Goal: Task Accomplishment & Management: Complete application form

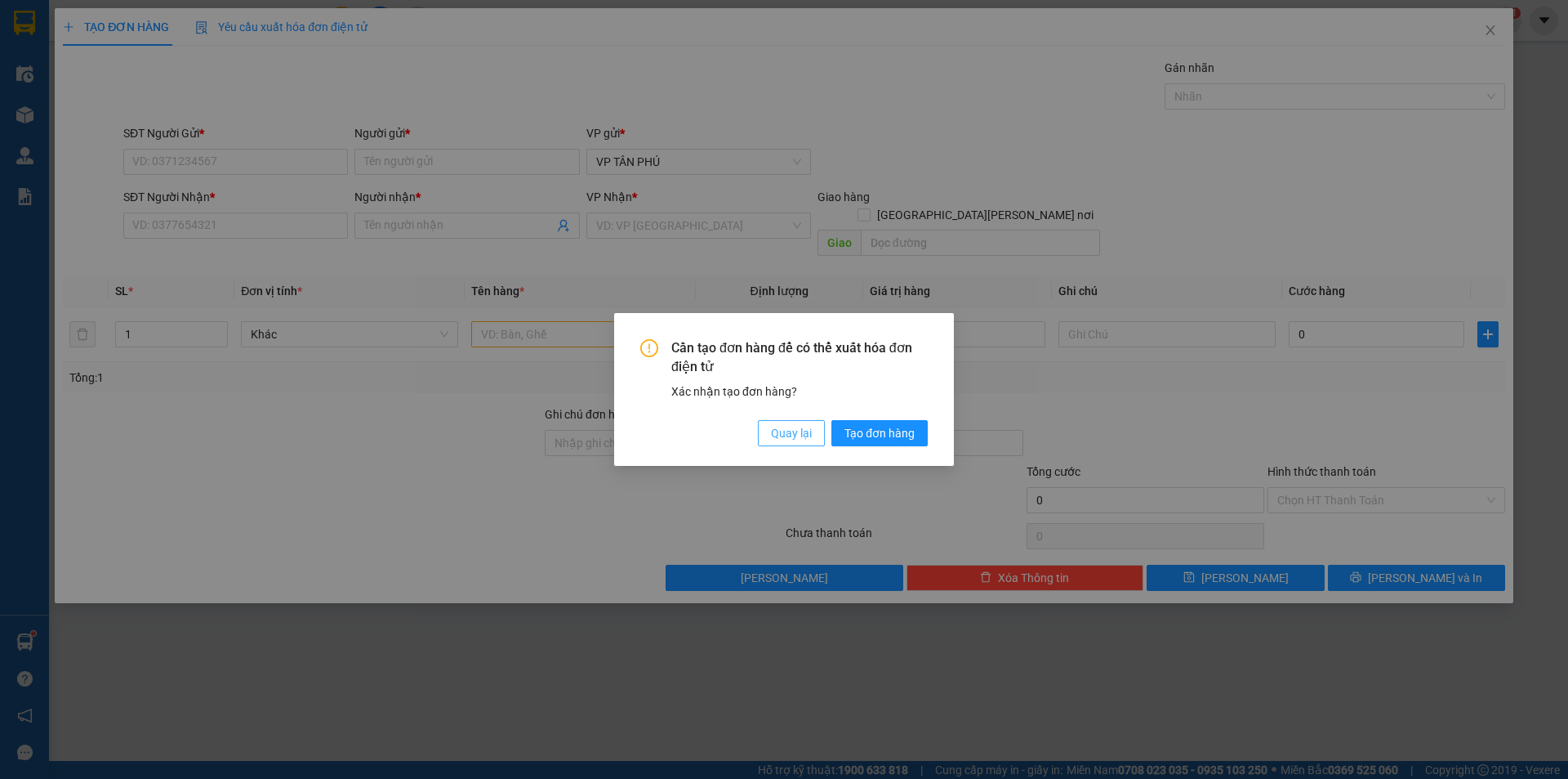
click at [780, 444] on button "Quay lại" at bounding box center [791, 433] width 67 height 26
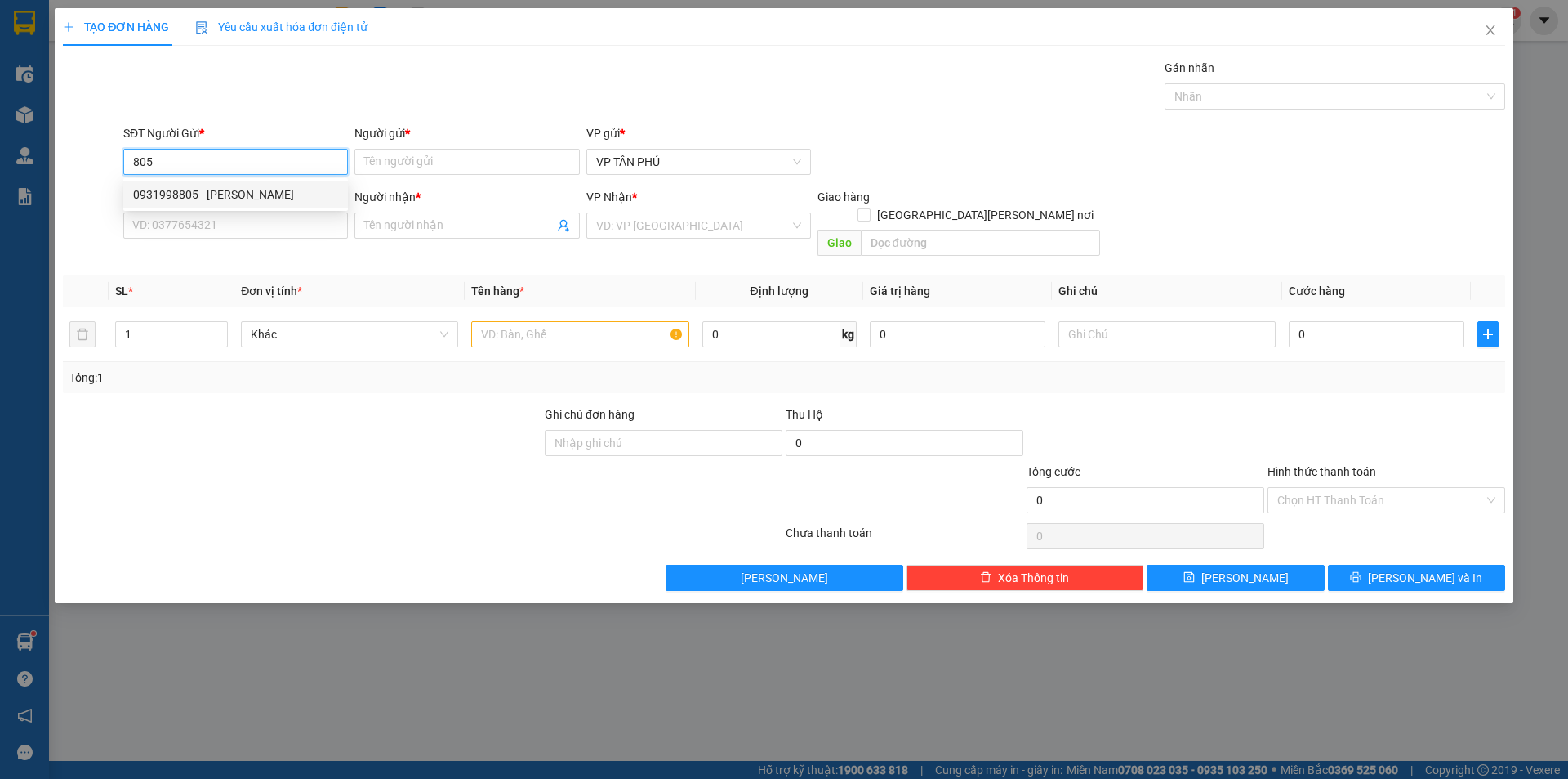
click at [181, 187] on div "0931998805 - [PERSON_NAME]" at bounding box center [235, 194] width 205 height 18
type input "0931998805"
type input "[PERSON_NAME]"
type input "0935246880"
type input "X 80 LB"
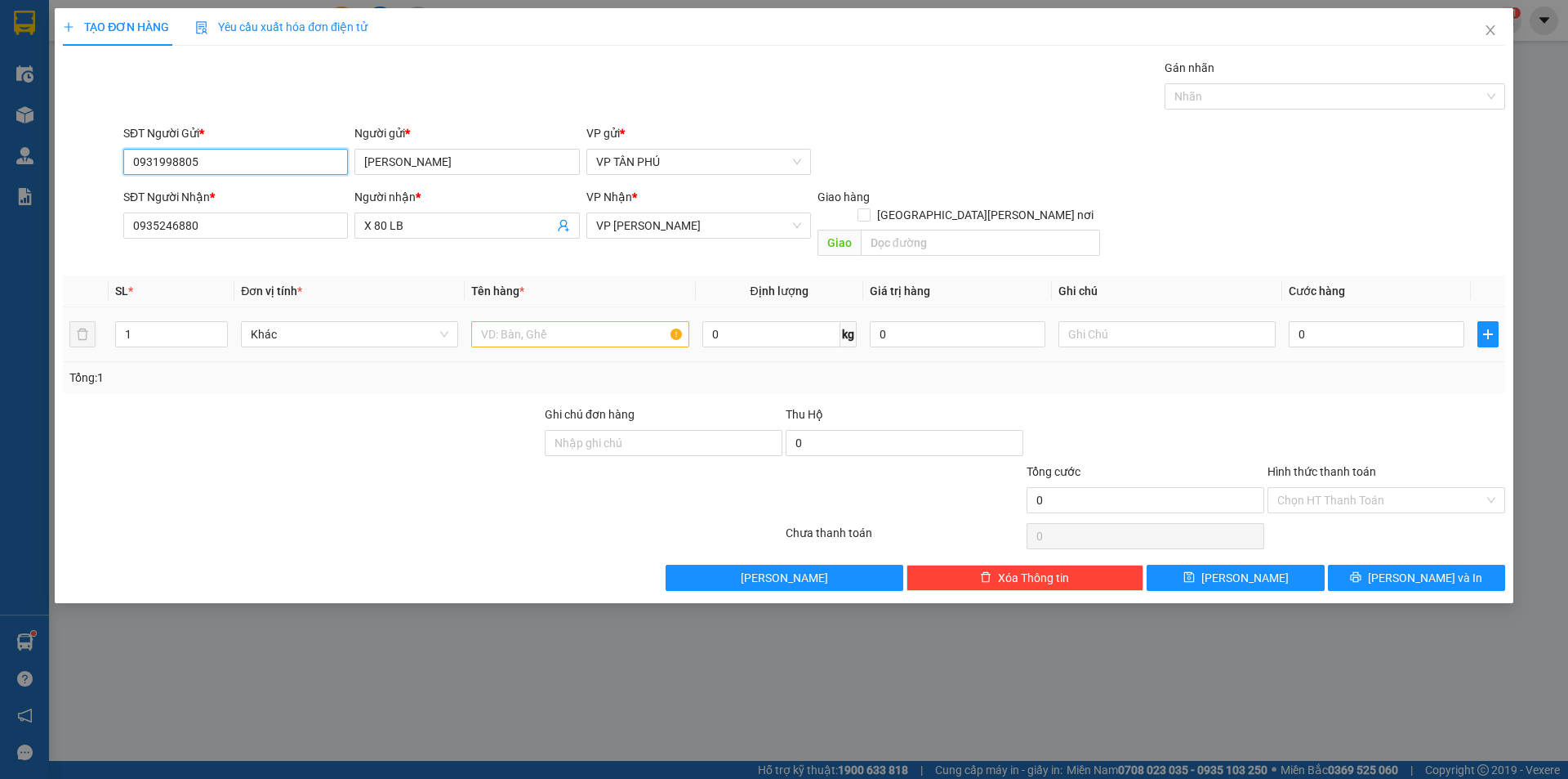
type input "0931998805"
click at [576, 321] on input "text" at bounding box center [580, 334] width 217 height 26
type input "1CUC DEN"
click at [1346, 321] on input "0" at bounding box center [1376, 334] width 176 height 26
click at [1346, 321] on input "0" at bounding box center [1376, 334] width 176 height 26
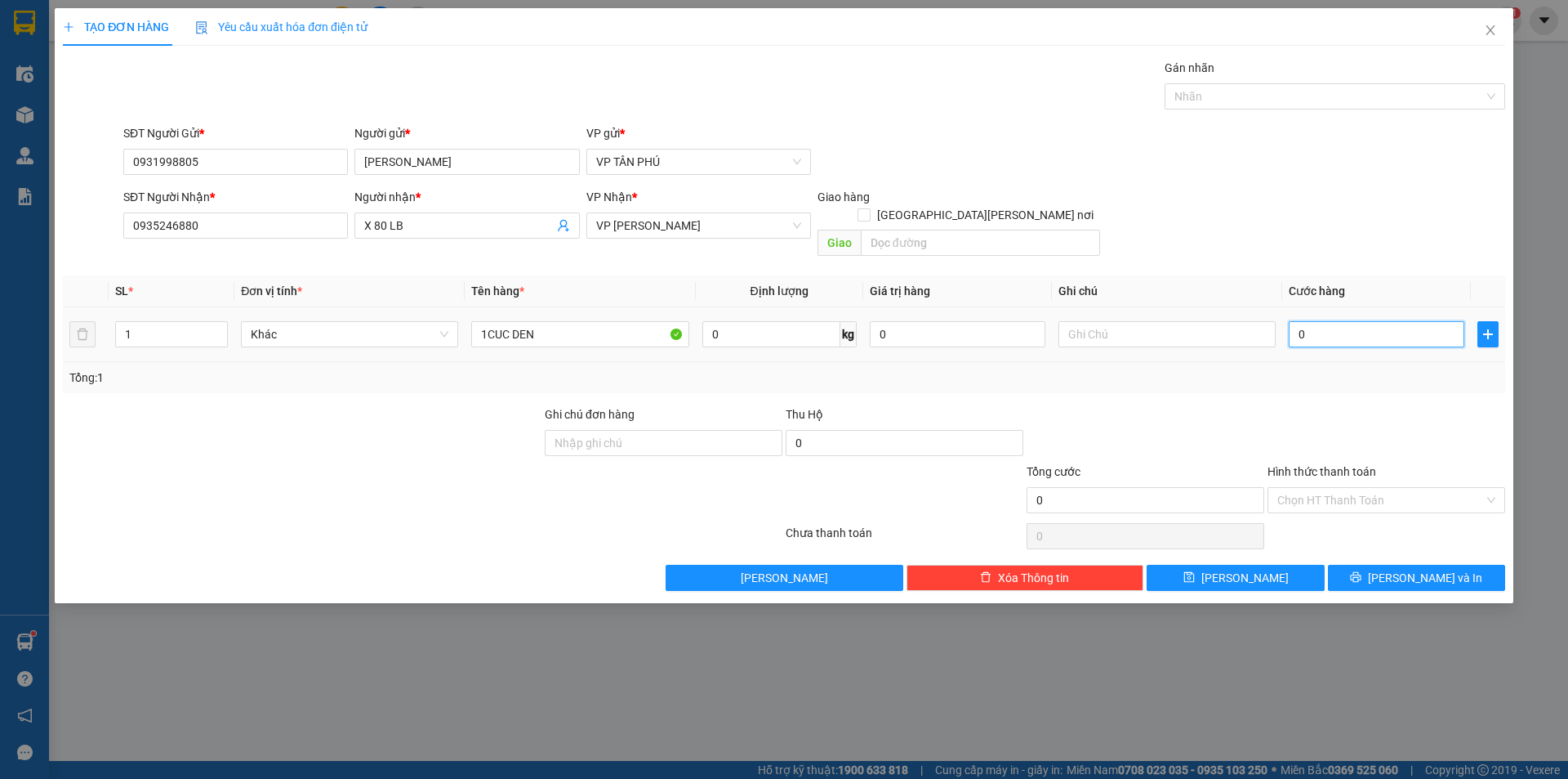
type input "1"
type input "10"
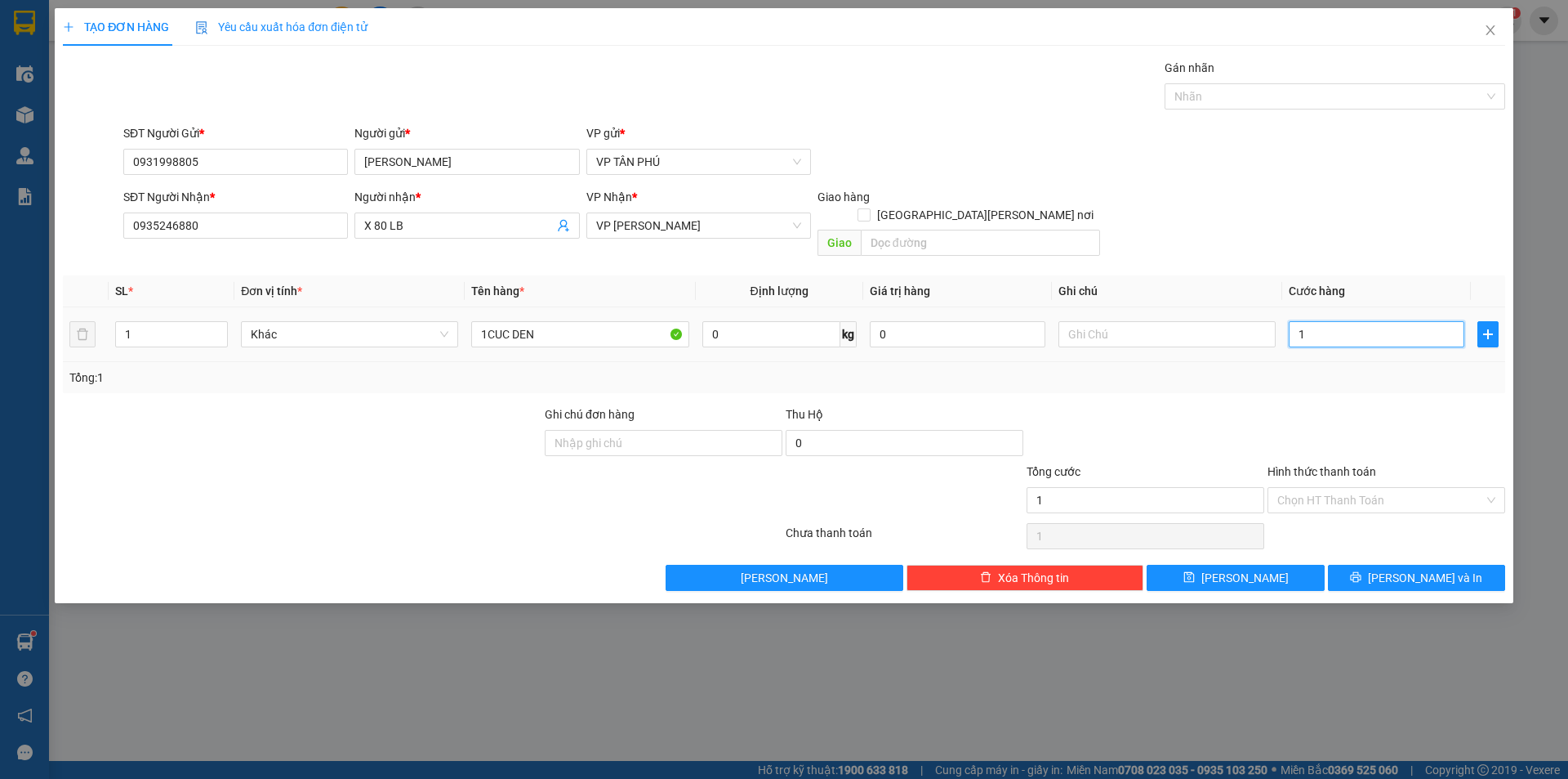
type input "10"
type input "100"
click at [1361, 571] on icon "printer" at bounding box center [1356, 577] width 12 height 12
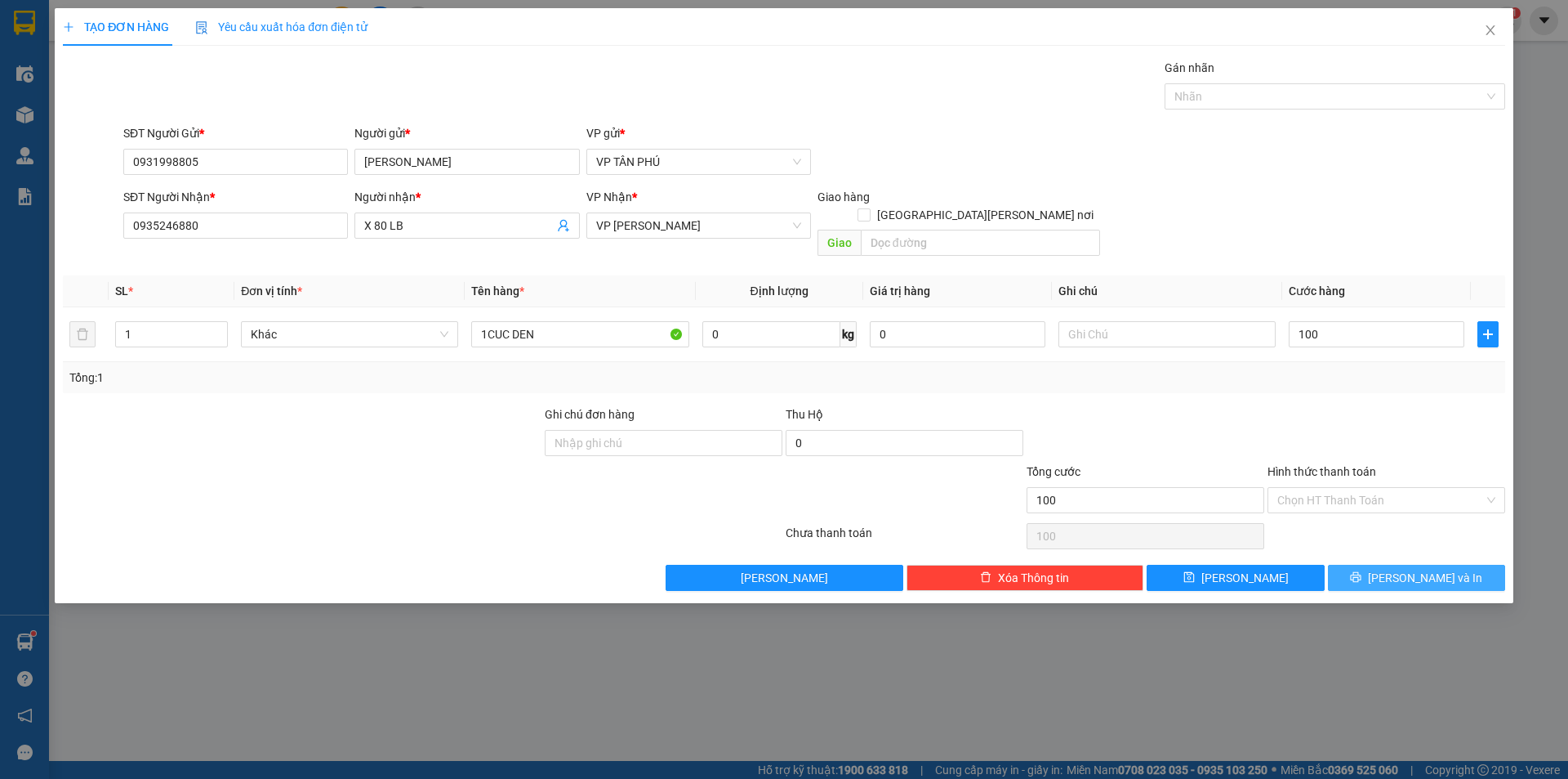
type input "100.000"
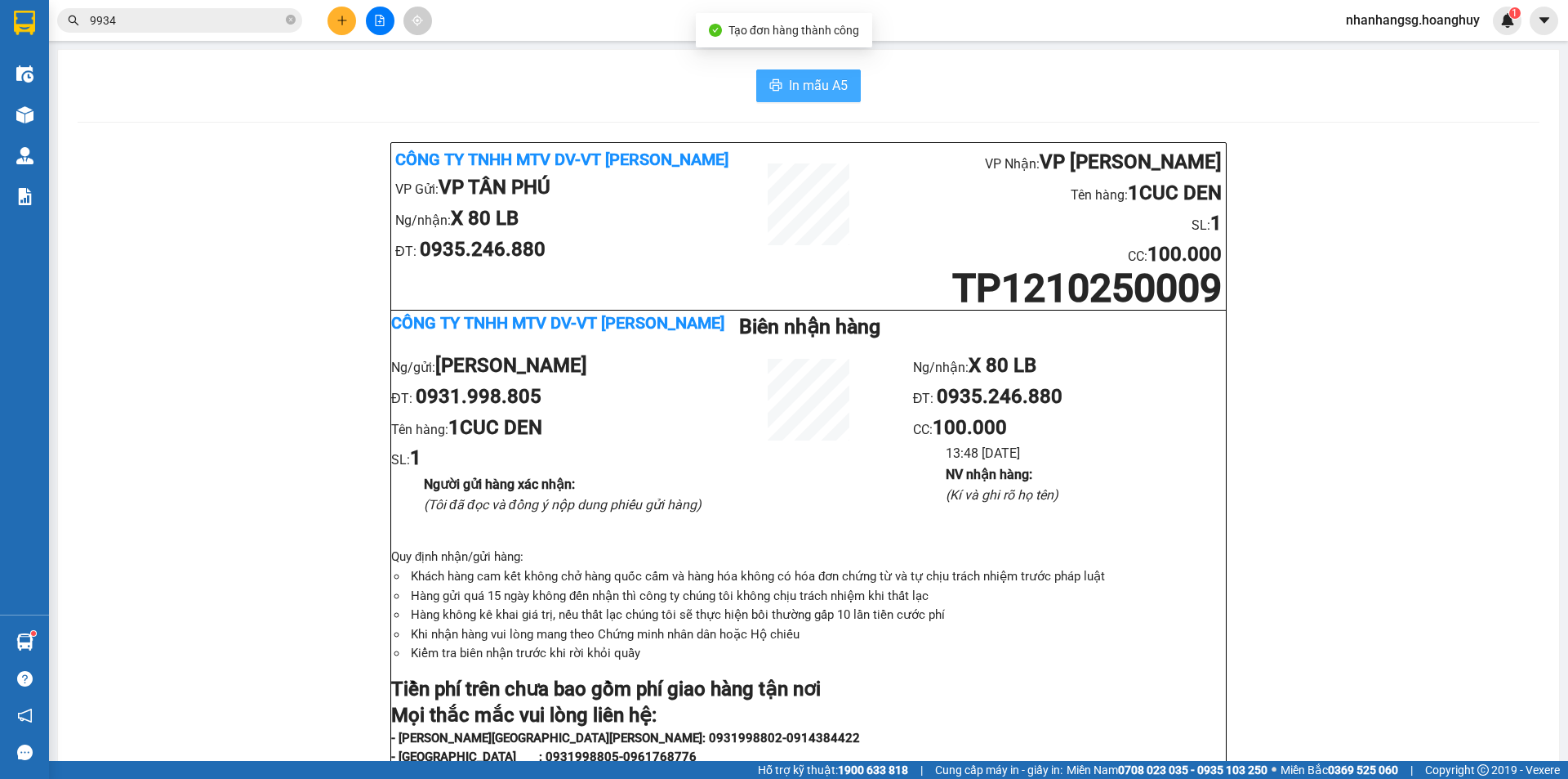
click at [819, 97] on button "In mẫu A5" at bounding box center [808, 85] width 105 height 33
click at [345, 11] on button at bounding box center [342, 21] width 28 height 28
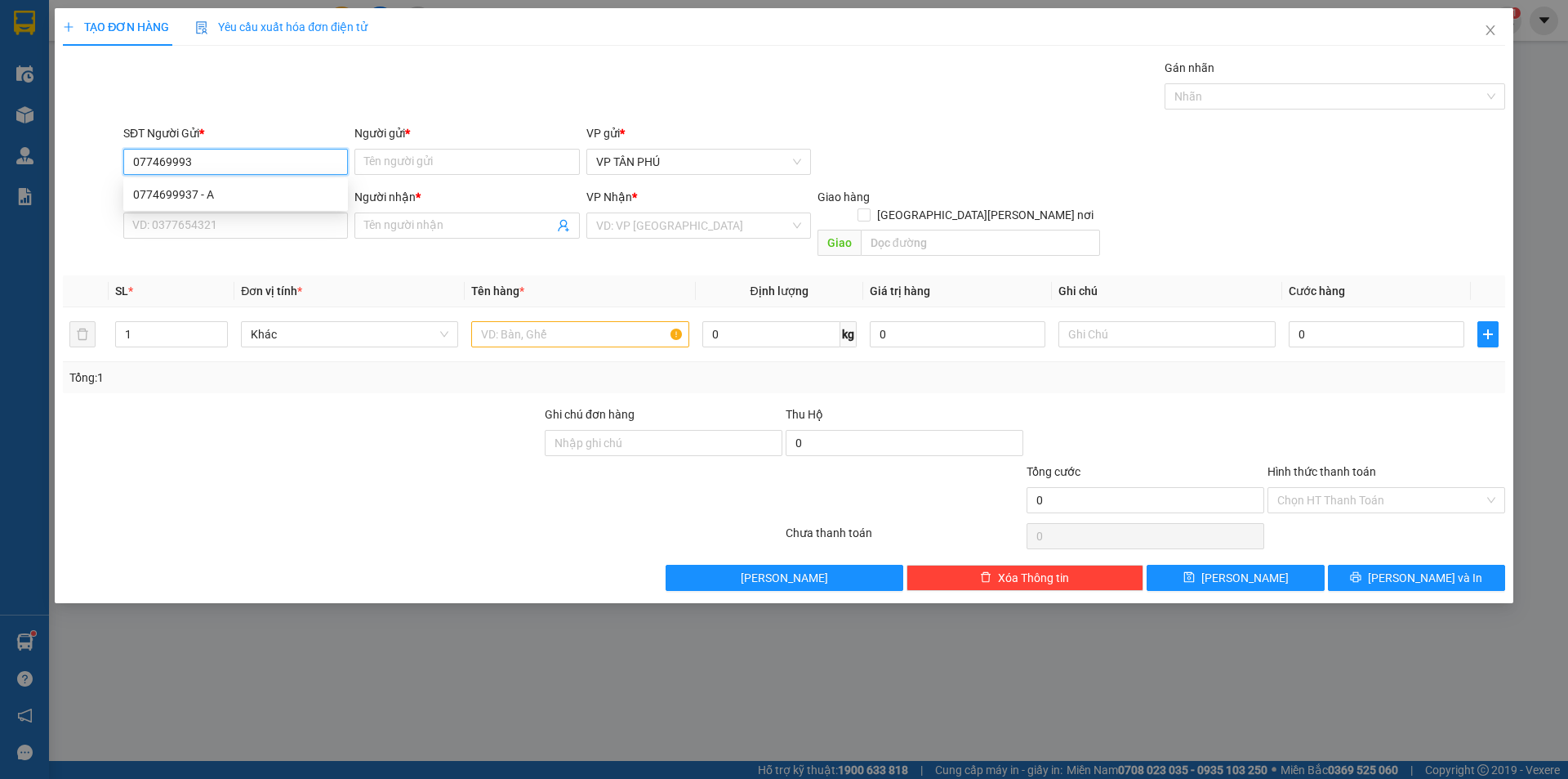
type input "0774699937"
click at [214, 201] on div "0774699937 - A" at bounding box center [235, 194] width 205 height 18
type input "A"
type input "0356891100"
type input "A B MY"
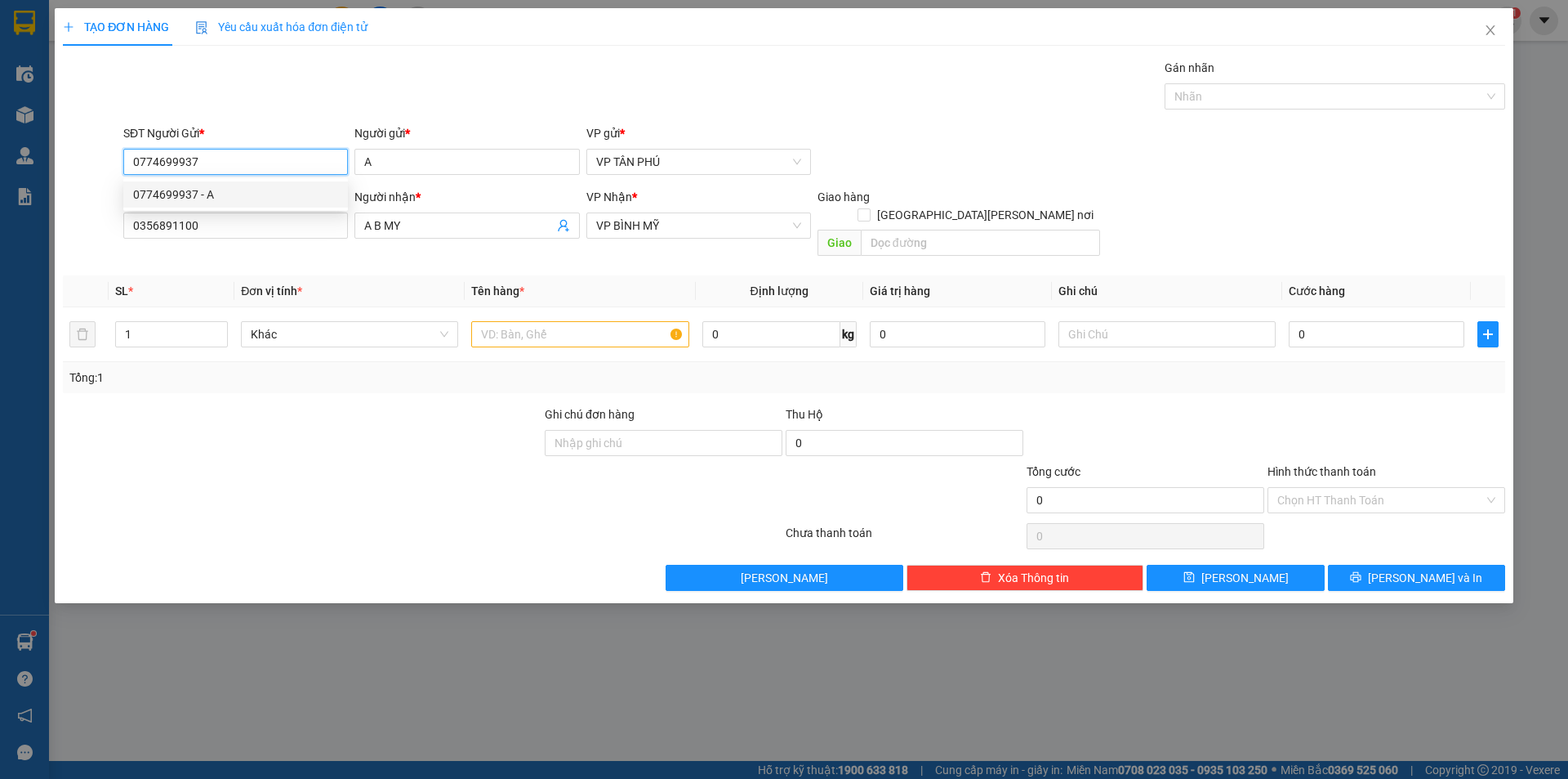
click at [214, 201] on div "0774699937 - A" at bounding box center [235, 194] width 205 height 18
type input "0774699937"
click at [221, 225] on input "0356891100" at bounding box center [235, 225] width 225 height 26
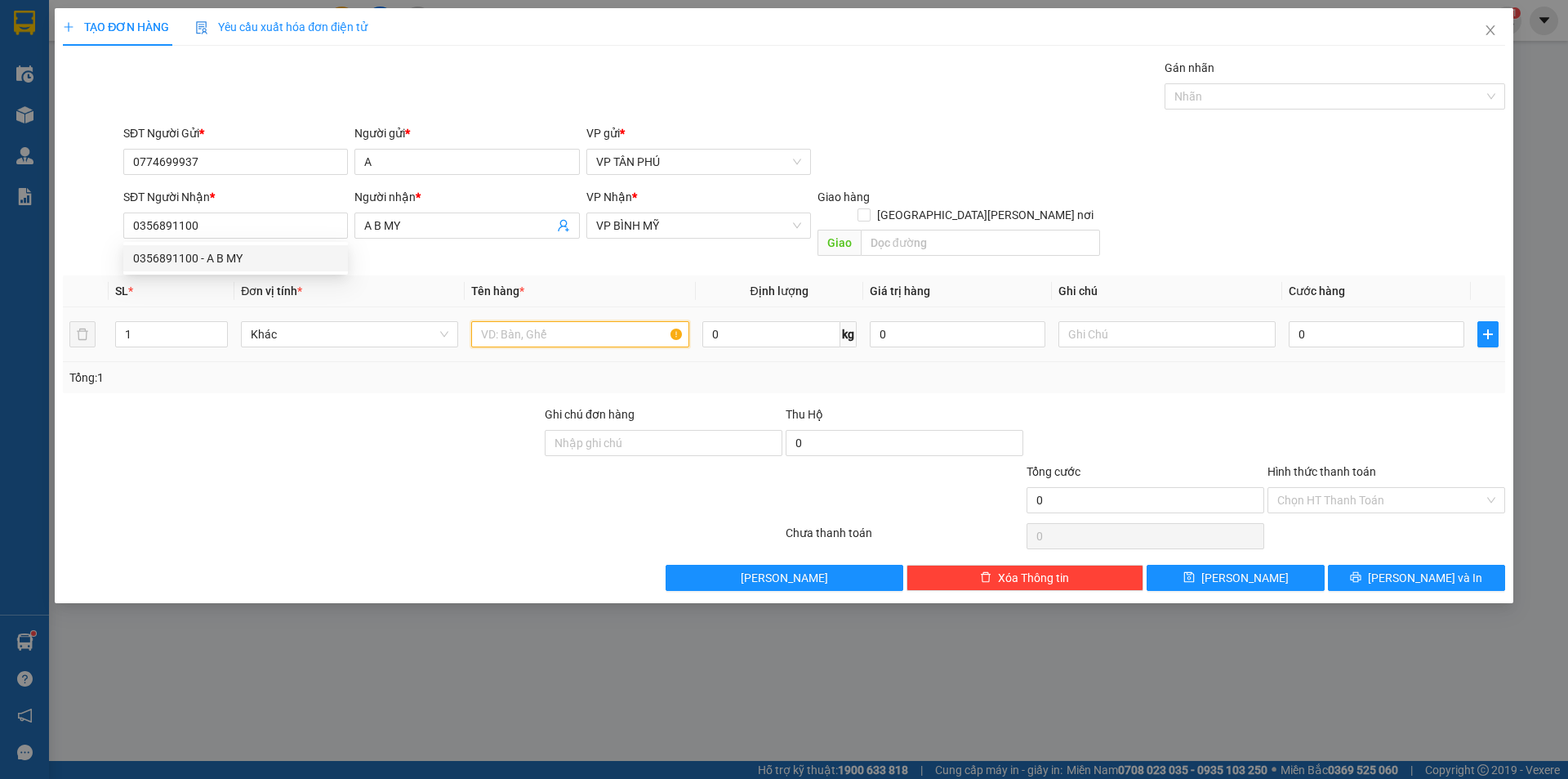
click at [537, 321] on input "text" at bounding box center [580, 334] width 217 height 26
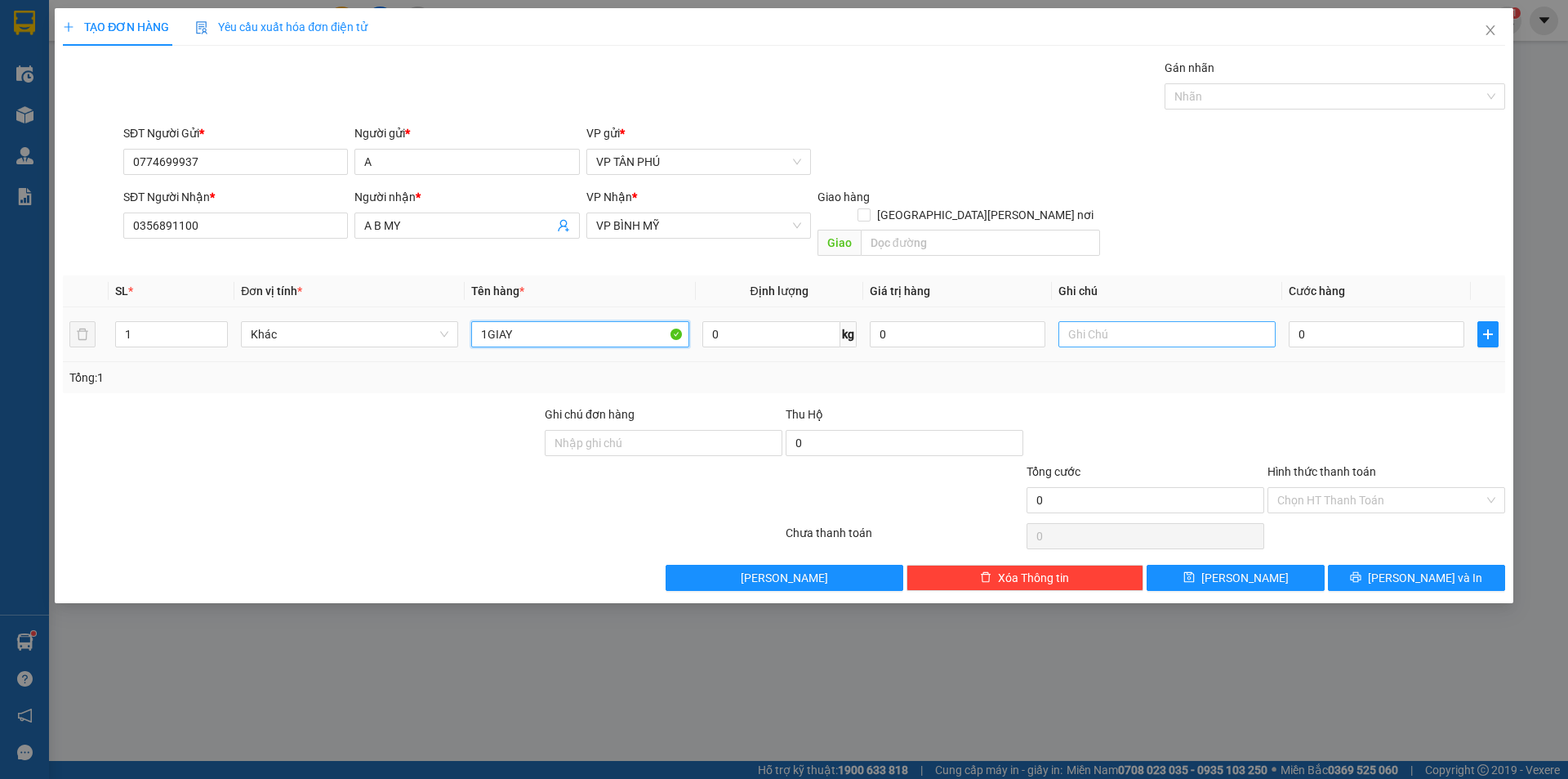
type input "1GIAY"
click at [1103, 321] on input "text" at bounding box center [1167, 334] width 217 height 26
type input "TRI GIA 1TRIU300NGNA"
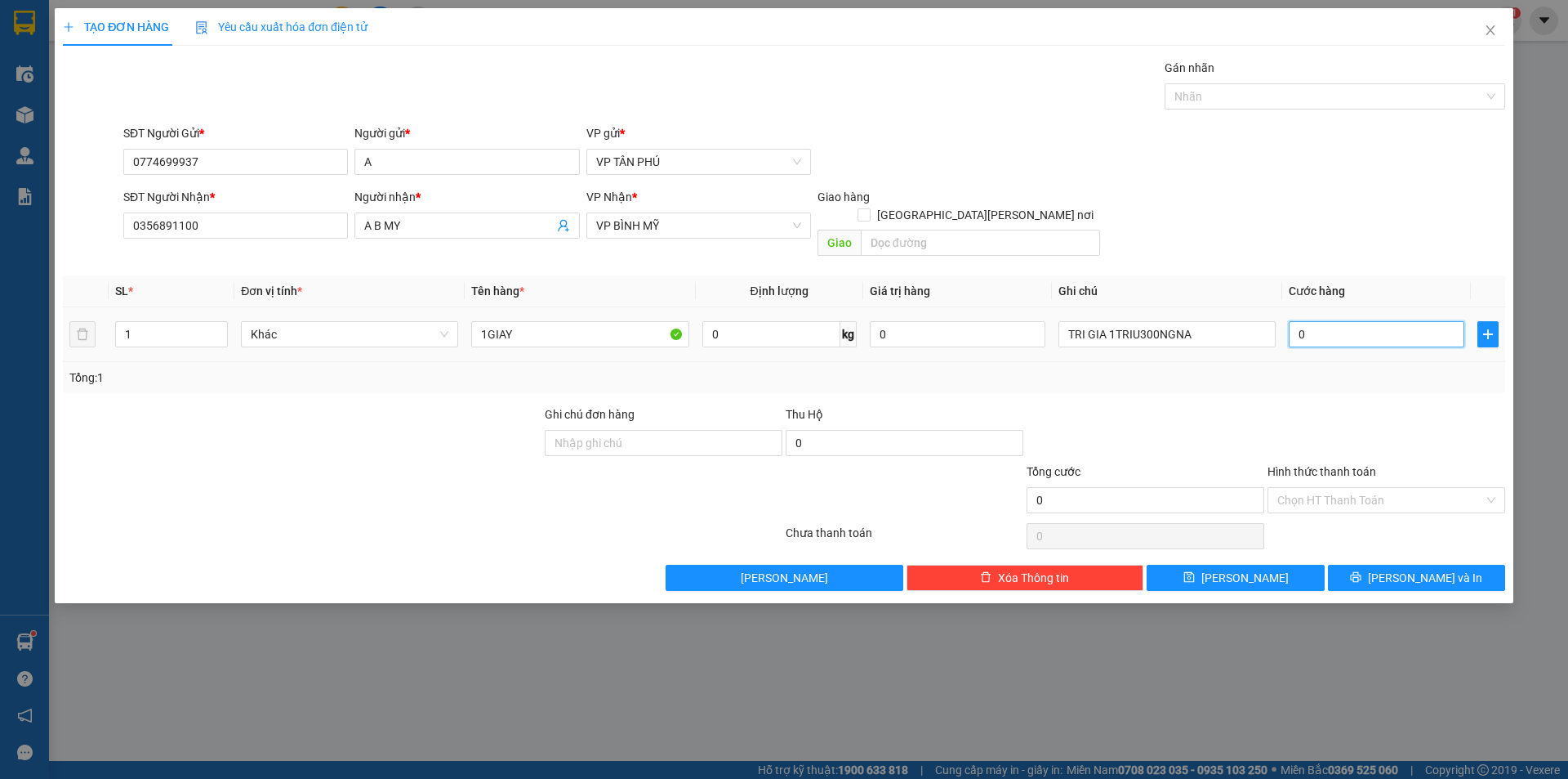
click at [1337, 321] on input "0" at bounding box center [1376, 334] width 176 height 26
type input "50"
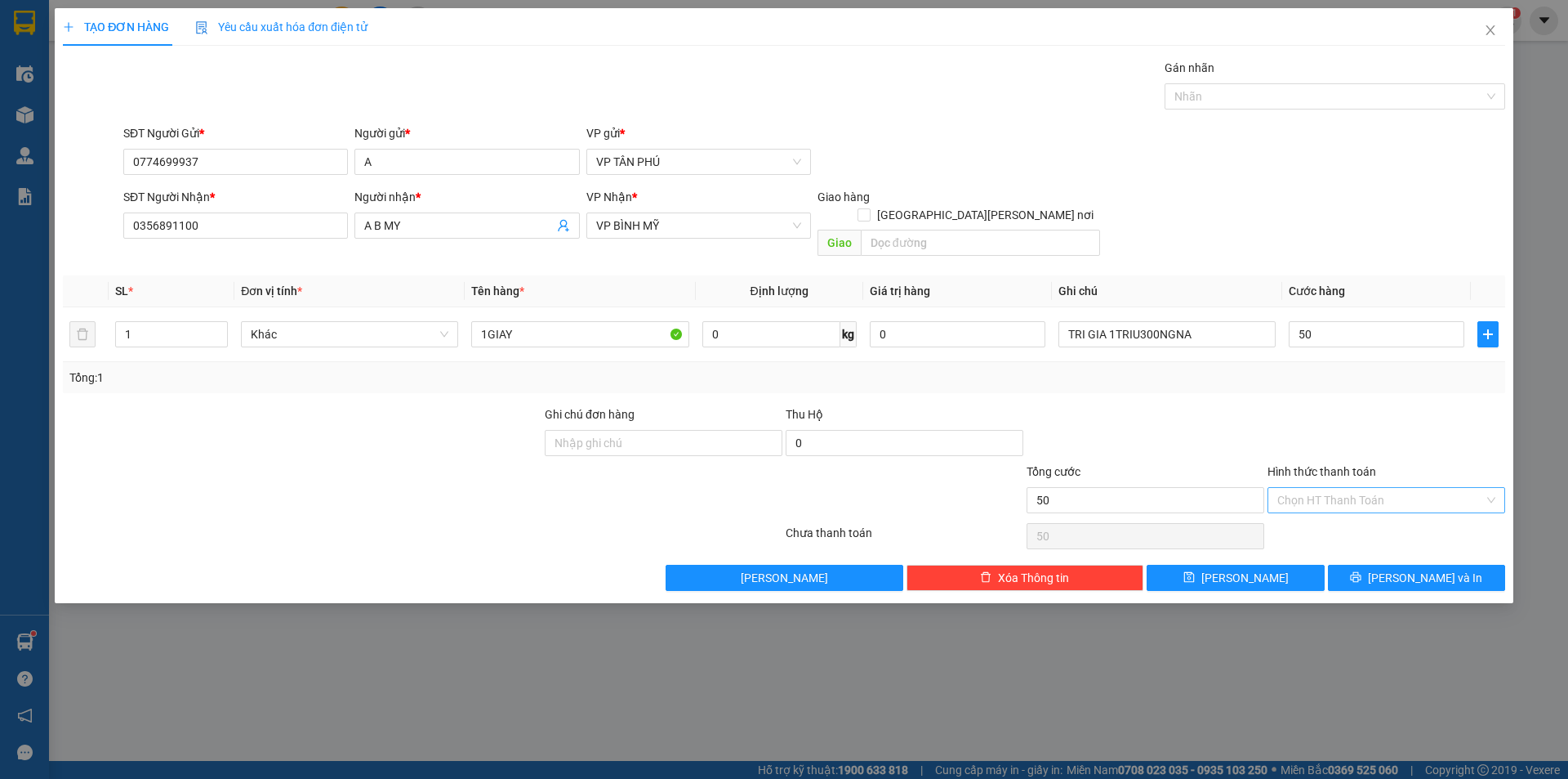
type input "50.000"
click at [1339, 489] on input "Hình thức thanh toán" at bounding box center [1380, 500] width 207 height 24
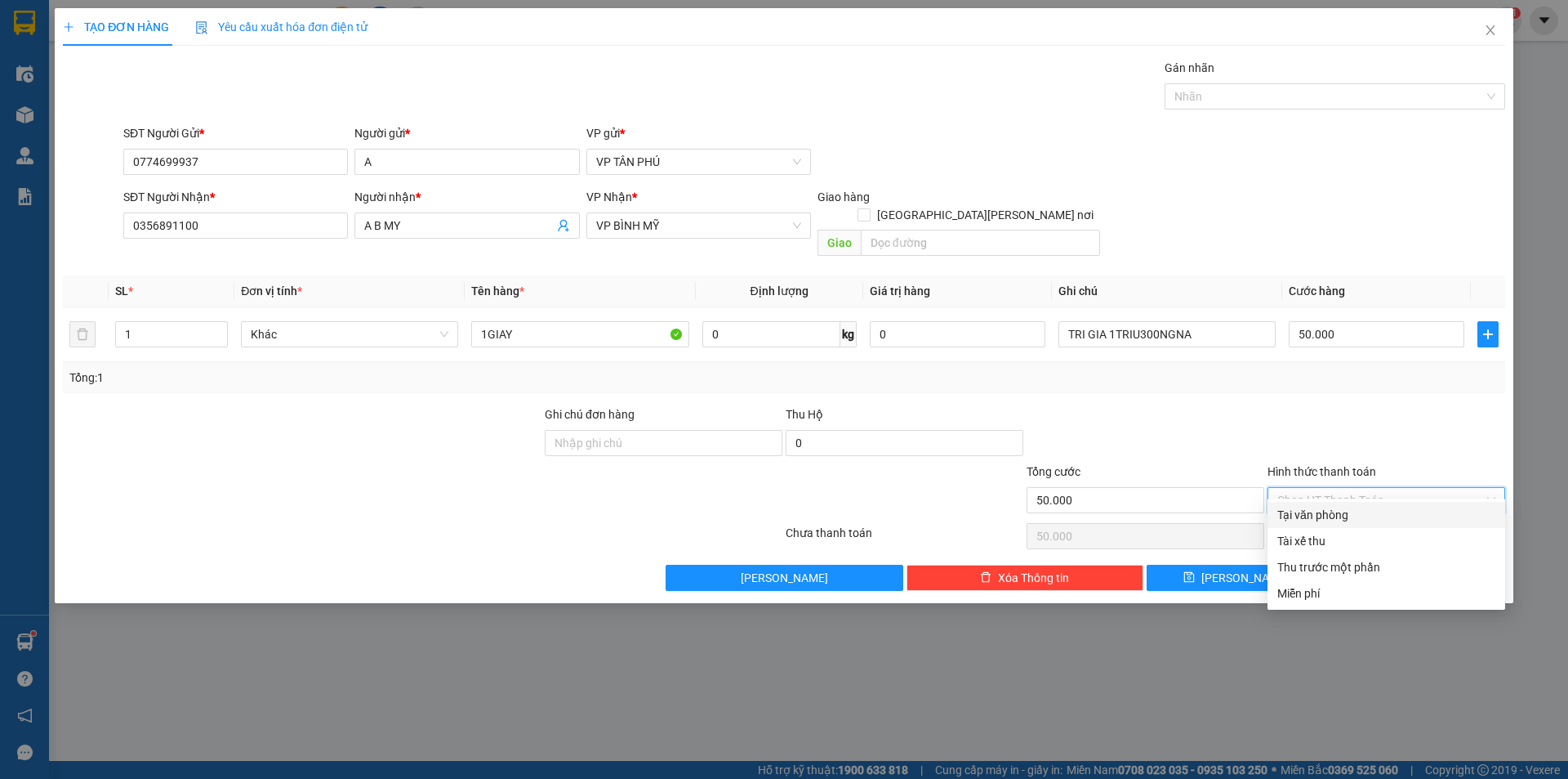
click at [1342, 511] on div "Tại văn phòng" at bounding box center [1386, 515] width 218 height 18
type input "0"
click at [1342, 520] on div "Chọn HT Thanh Toán" at bounding box center [1387, 536] width 241 height 33
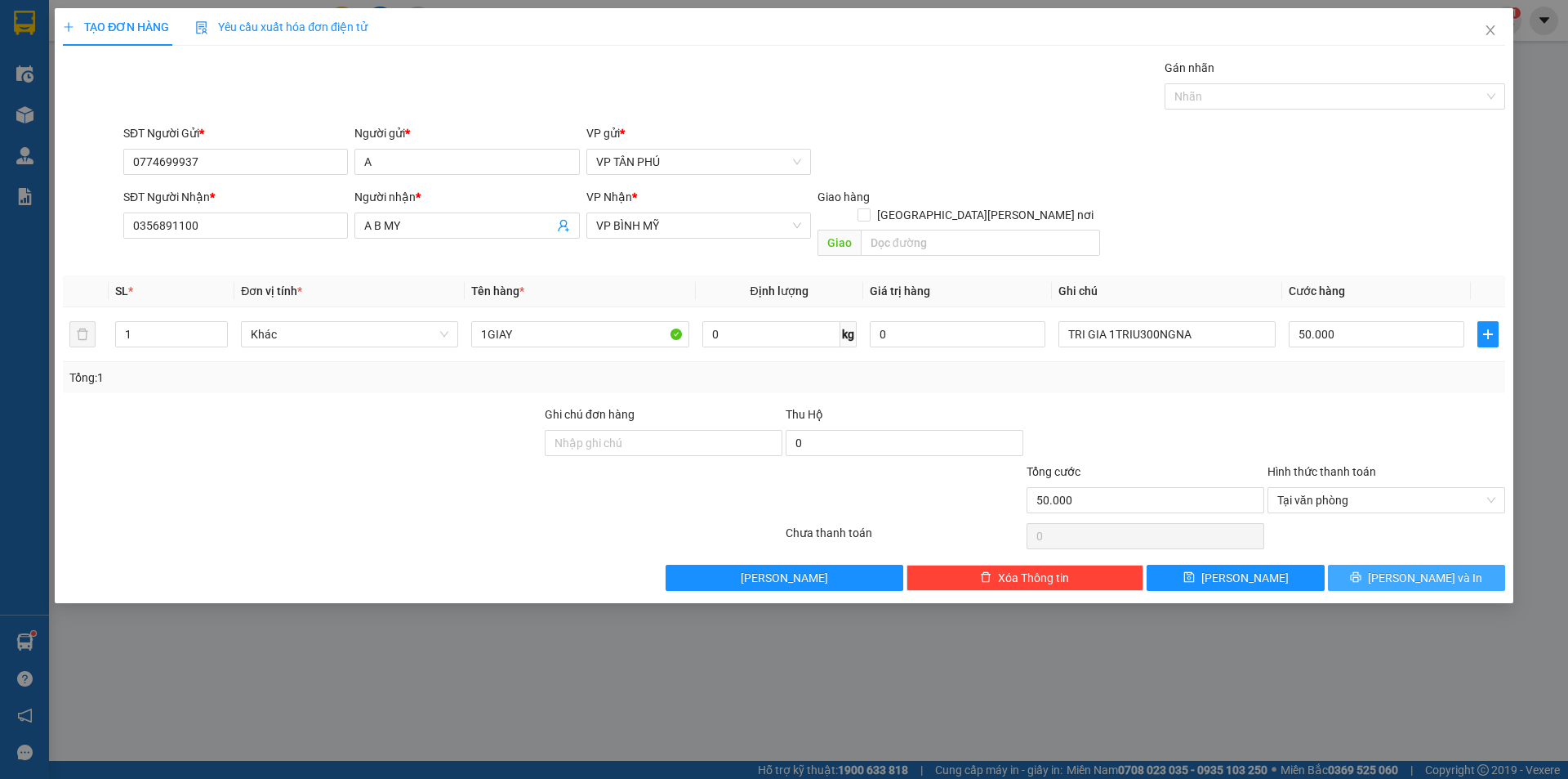
click at [1366, 565] on button "[PERSON_NAME] và In" at bounding box center [1417, 577] width 177 height 26
click at [1366, 565] on button "[PERSON_NAME] và In" at bounding box center [1417, 577] width 177 height 26
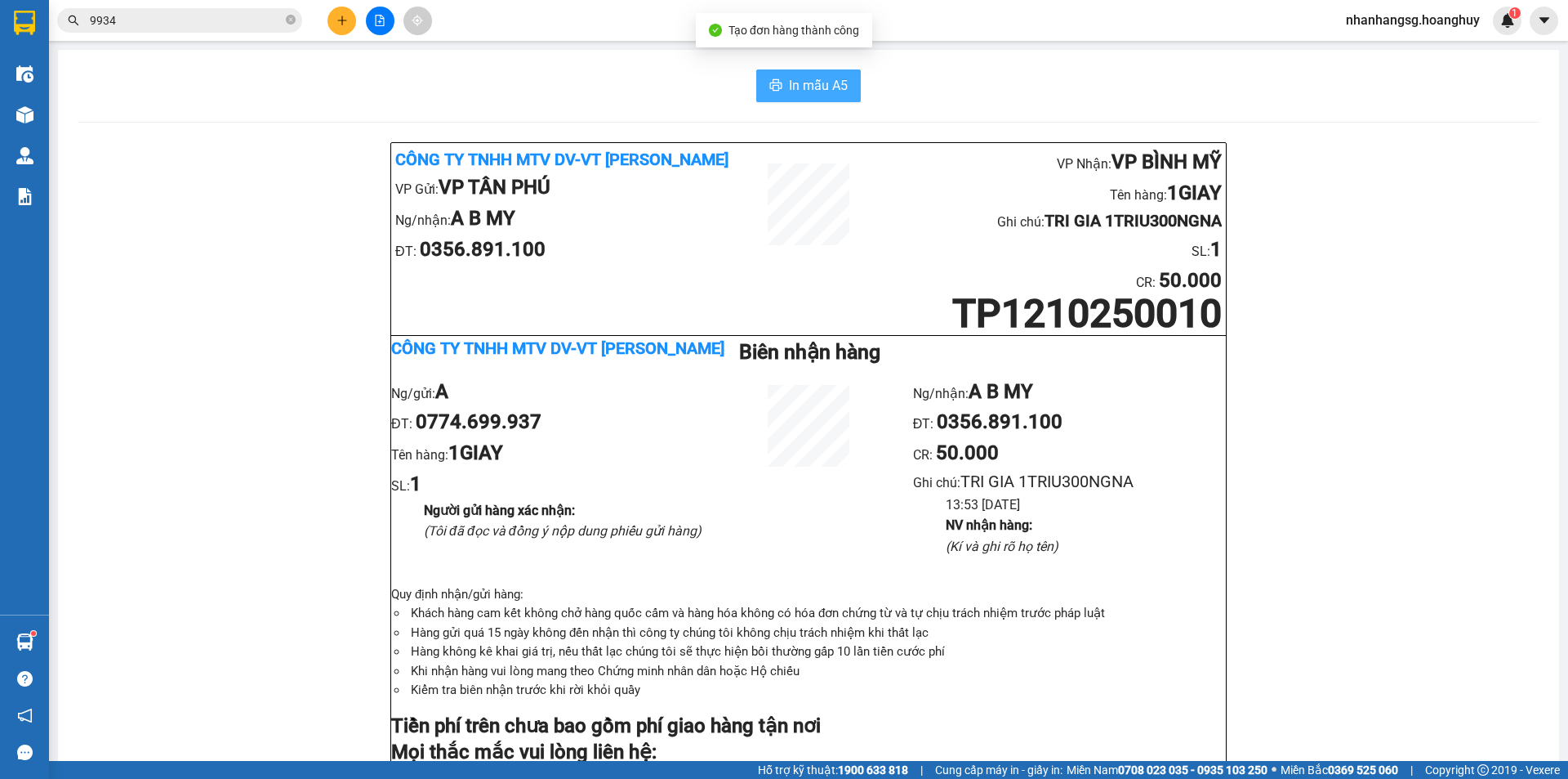
click at [802, 91] on span "In mẫu A5" at bounding box center [818, 85] width 59 height 20
